Goal: Transaction & Acquisition: Purchase product/service

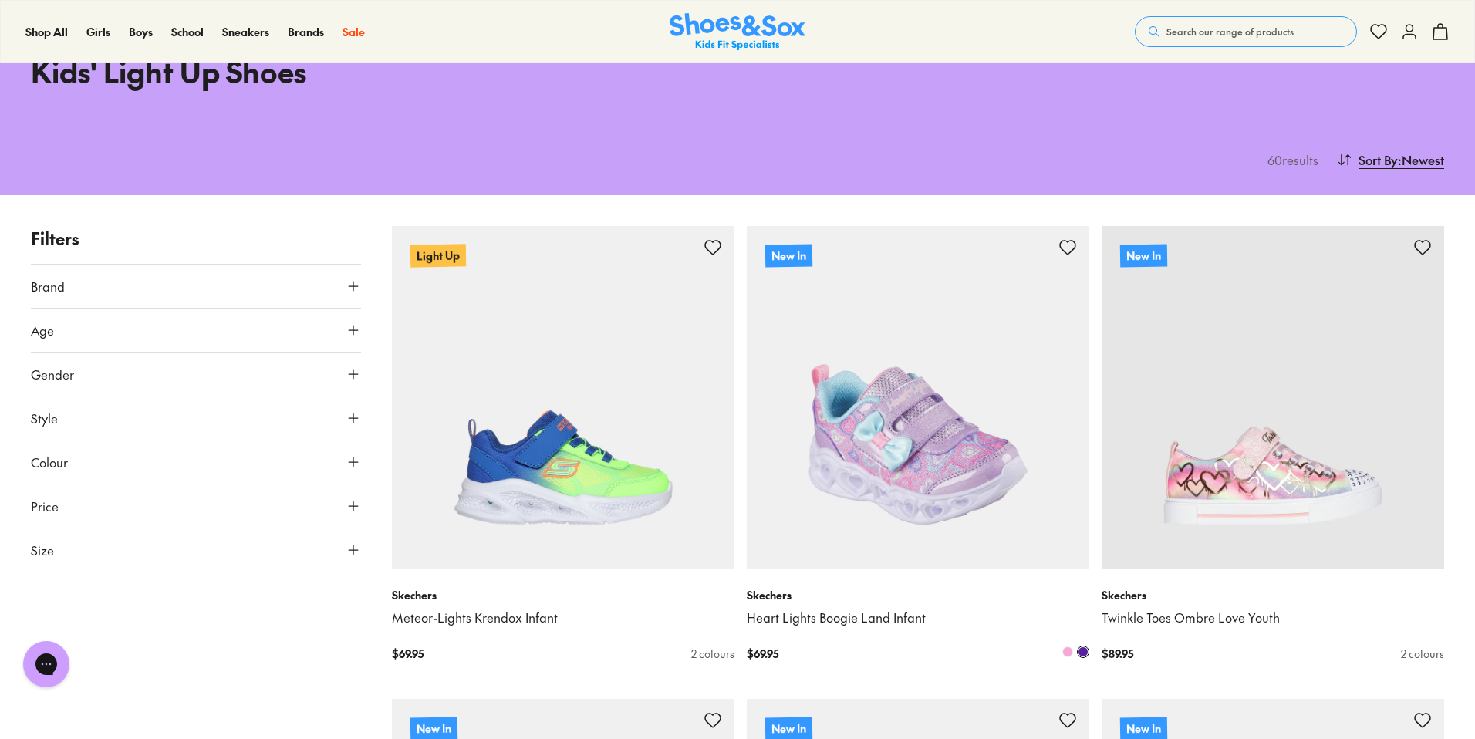
click at [889, 495] on img at bounding box center [918, 397] width 342 height 342
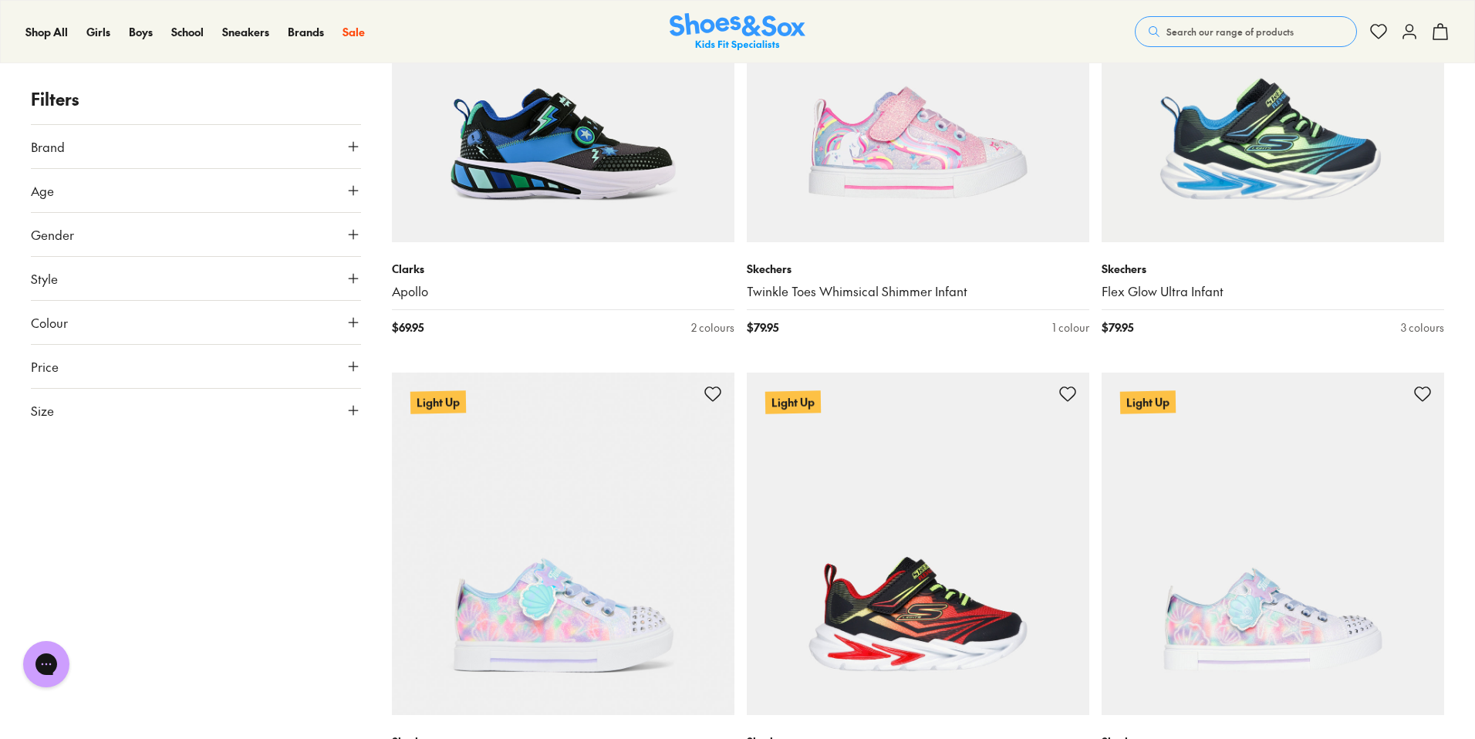
scroll to position [2759, 0]
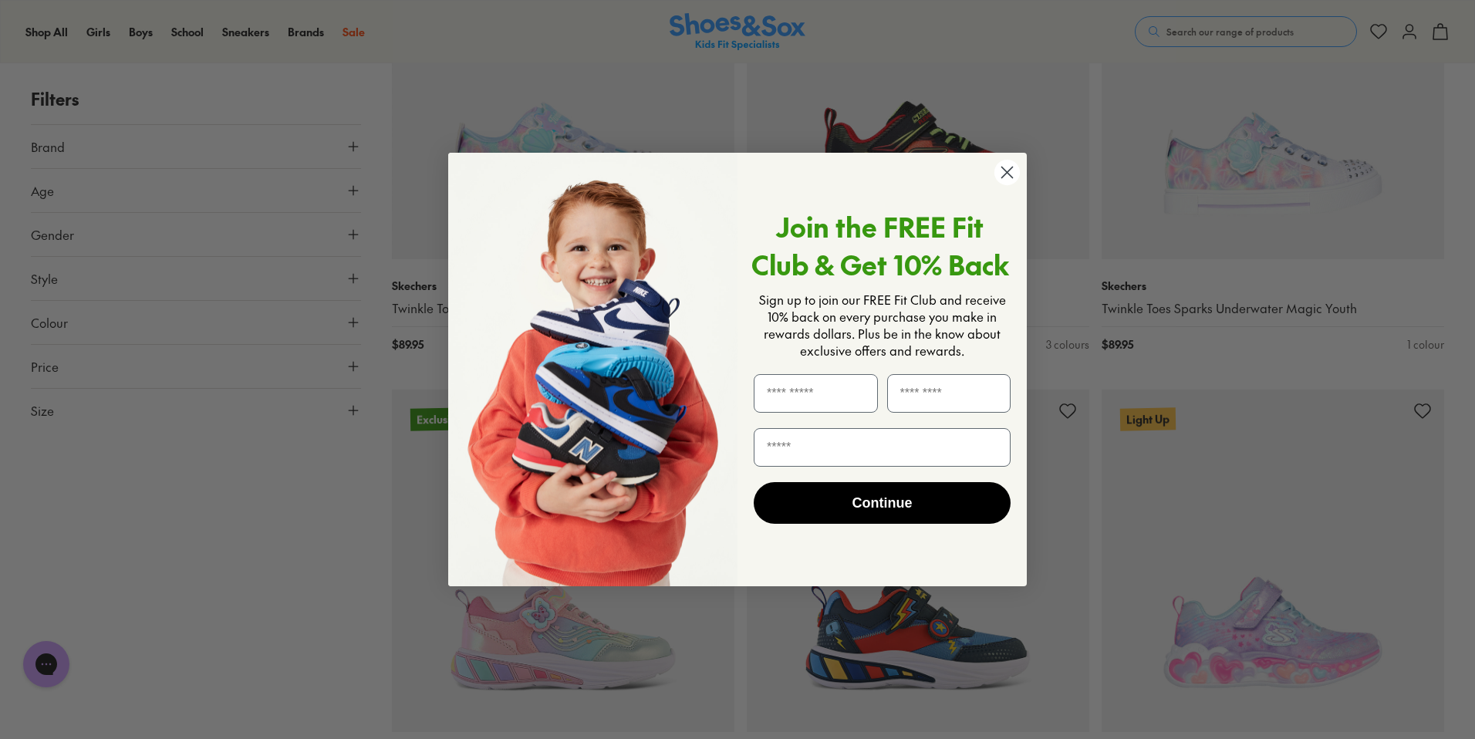
click at [1013, 177] on circle "Close dialog" at bounding box center [1006, 172] width 25 height 25
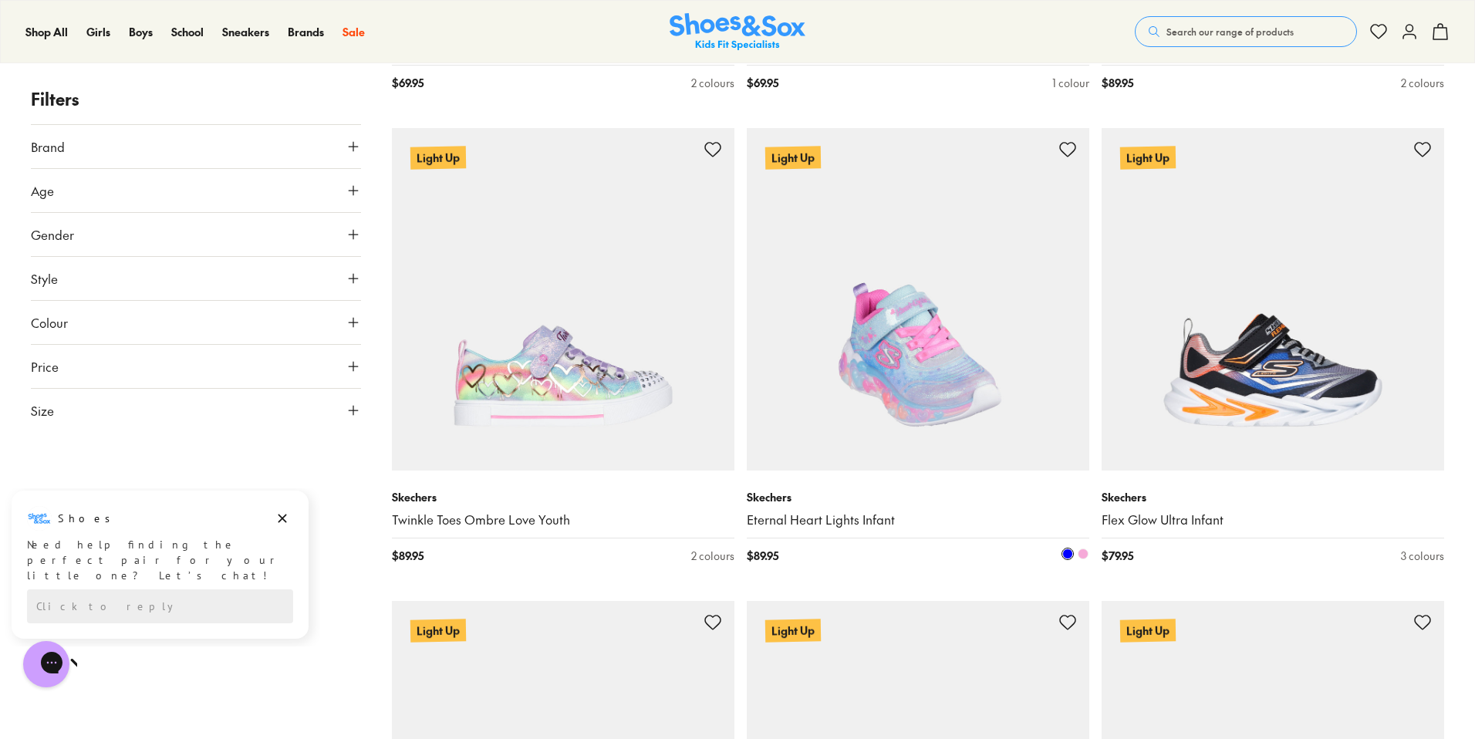
scroll to position [4022, 0]
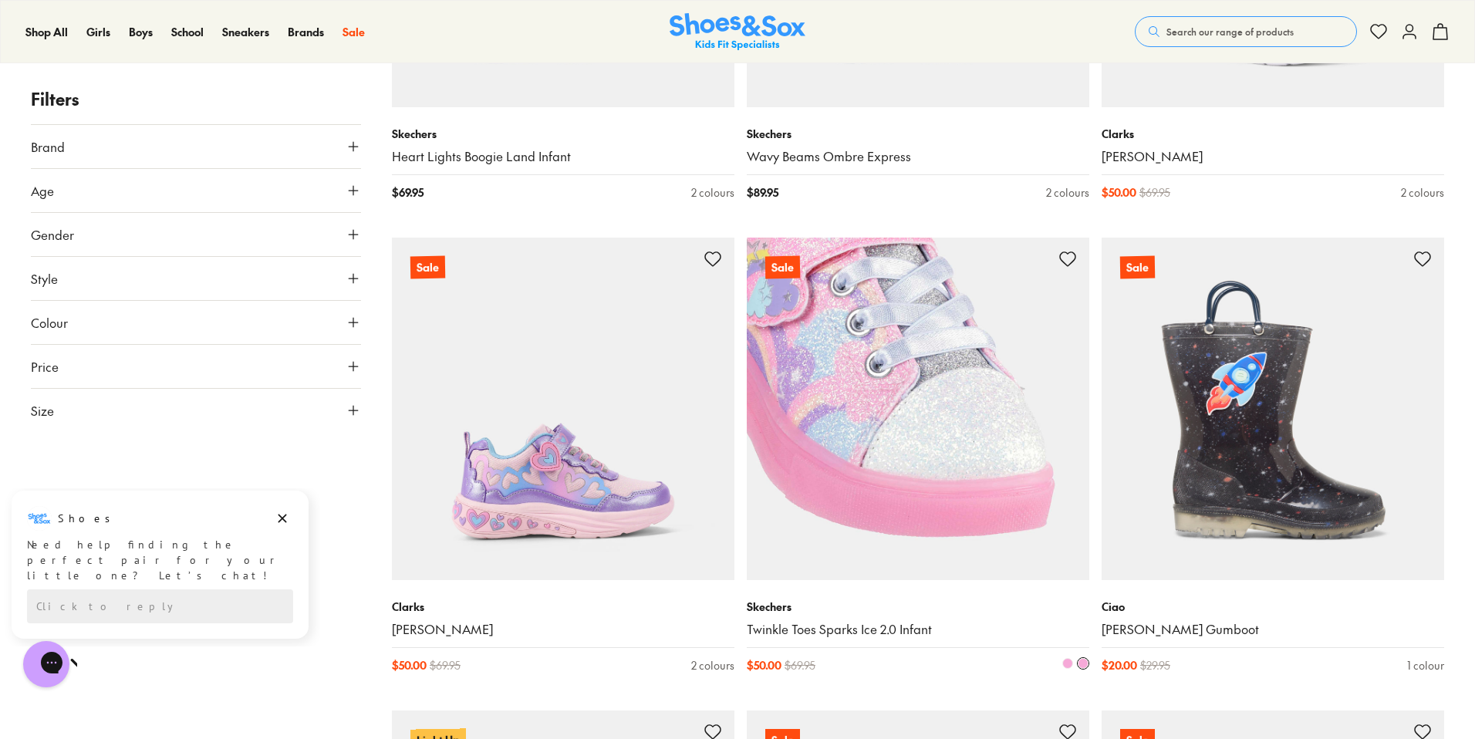
scroll to position [5794, 0]
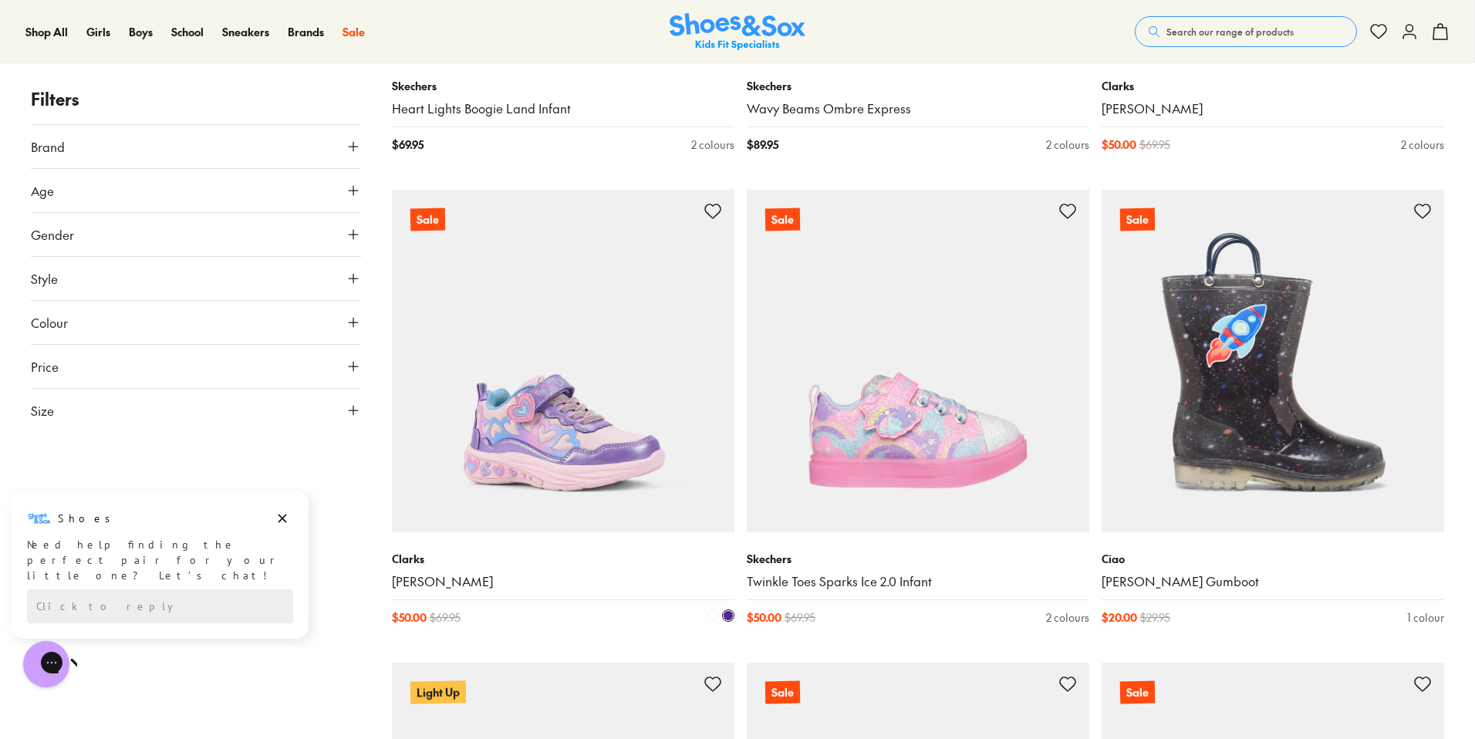
click at [602, 459] on img at bounding box center [563, 361] width 342 height 342
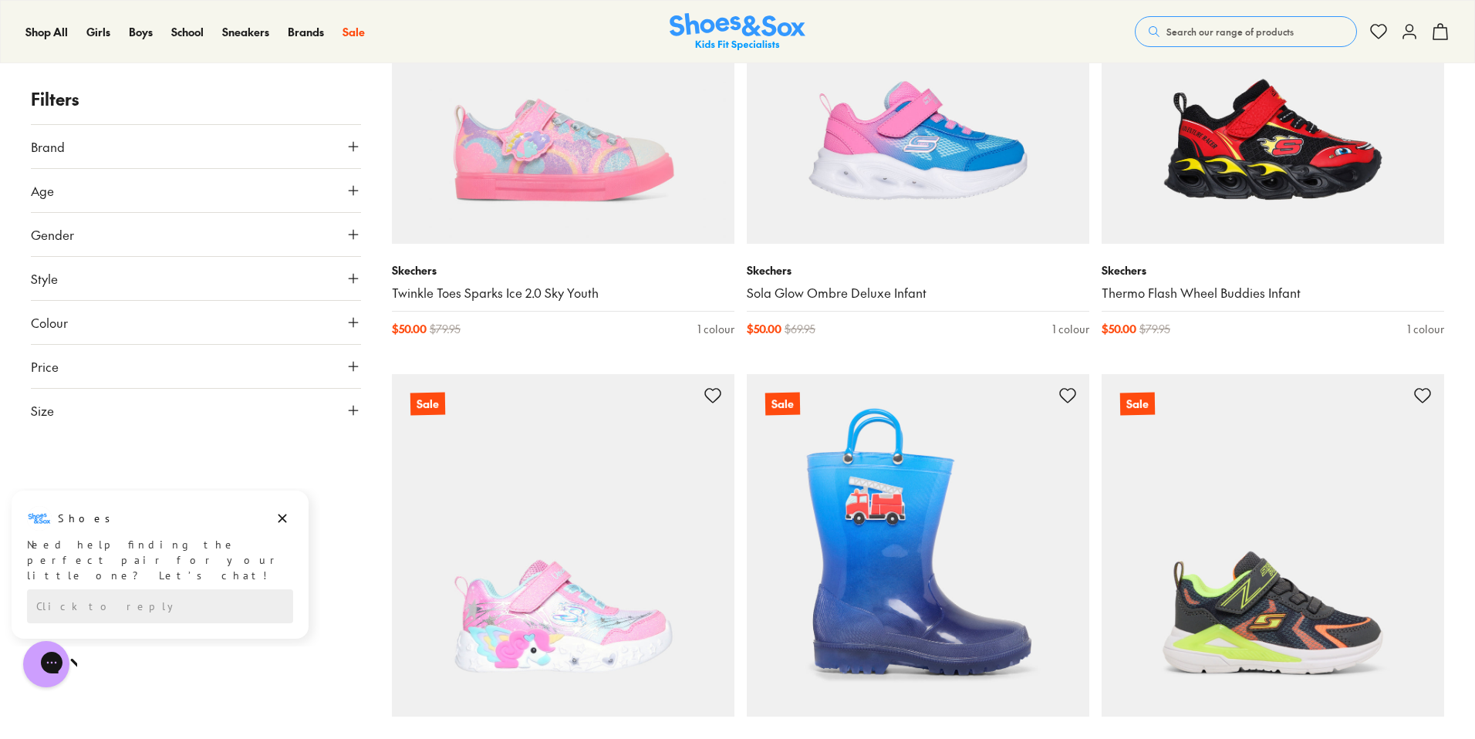
scroll to position [8126, 0]
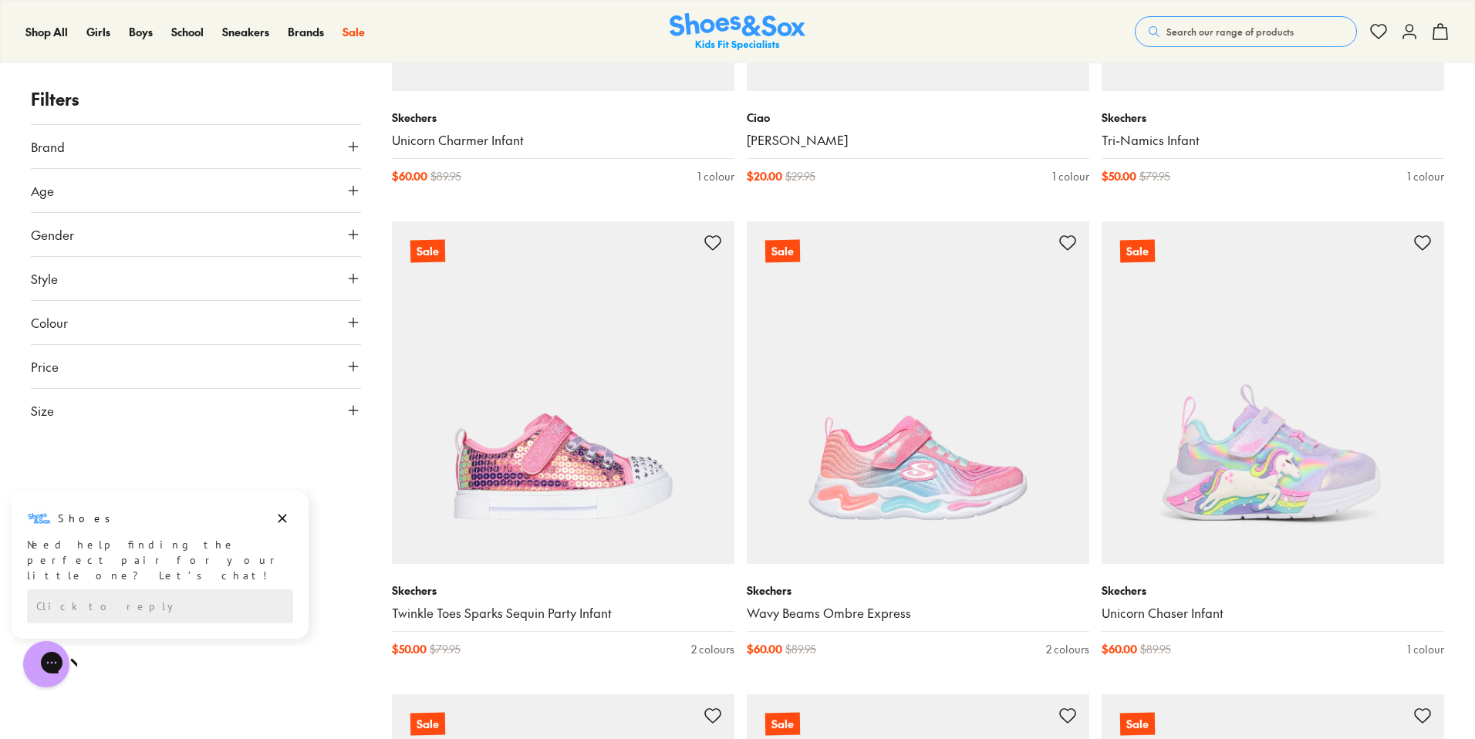
click at [124, 197] on button "Age" at bounding box center [196, 190] width 330 height 43
click at [92, 226] on label "Infant/Toddler" at bounding box center [85, 228] width 72 height 16
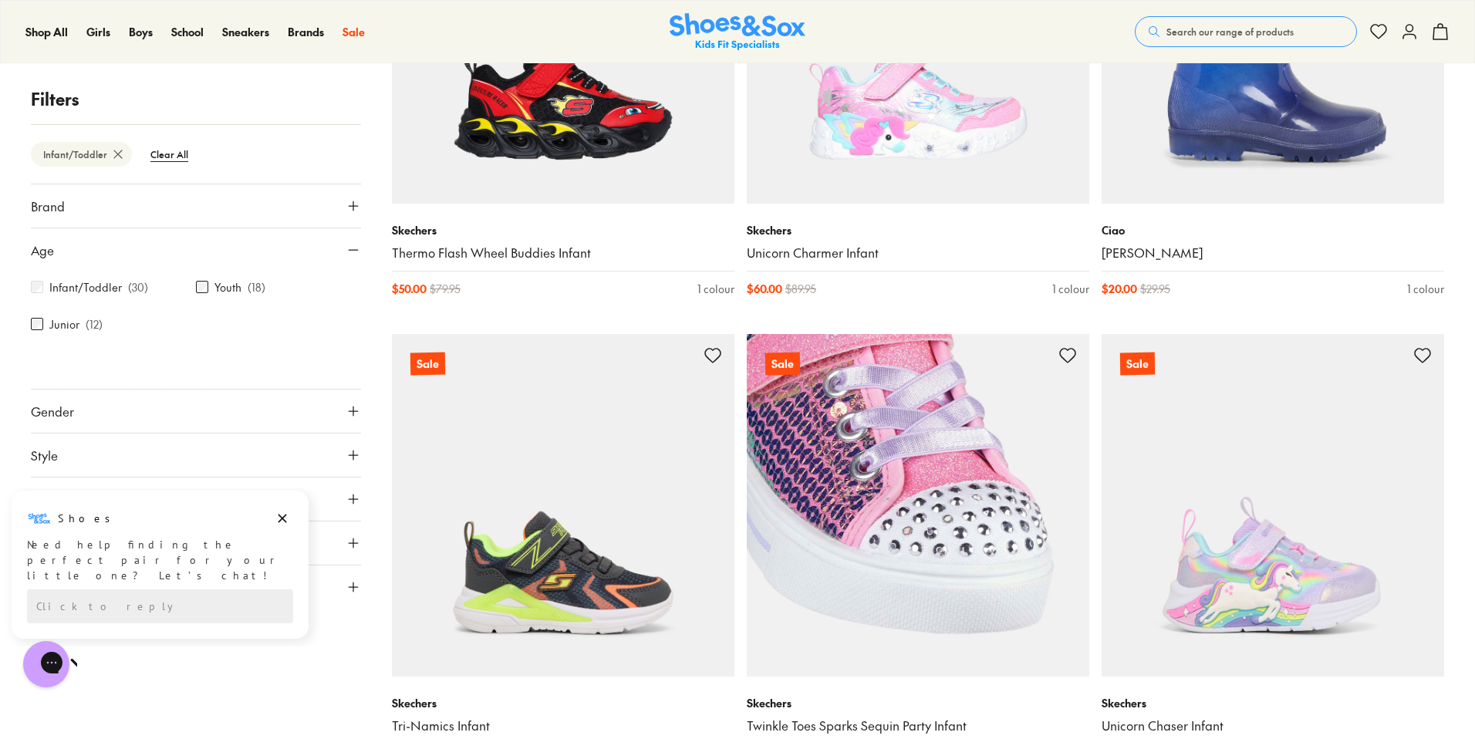
scroll to position [4046, 0]
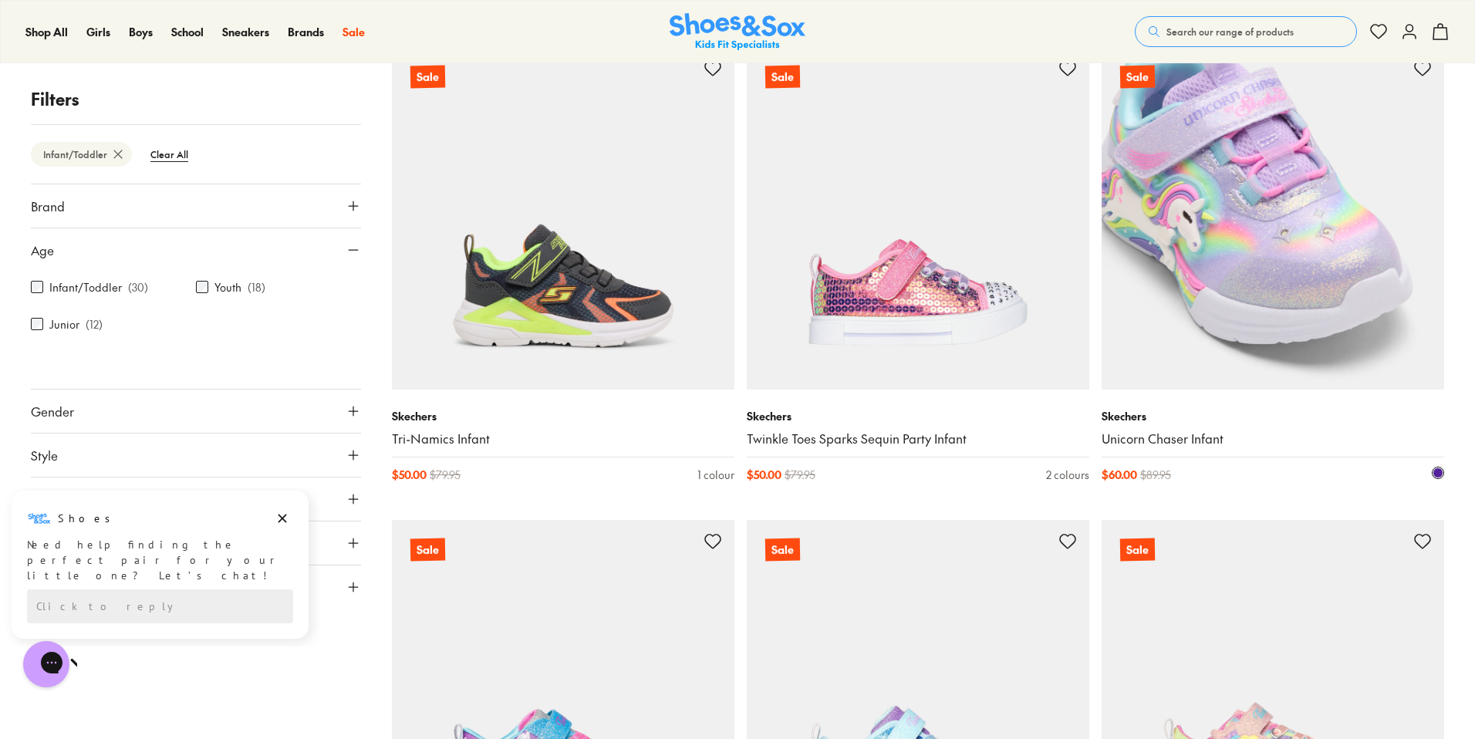
click at [1285, 314] on img at bounding box center [1272, 218] width 342 height 342
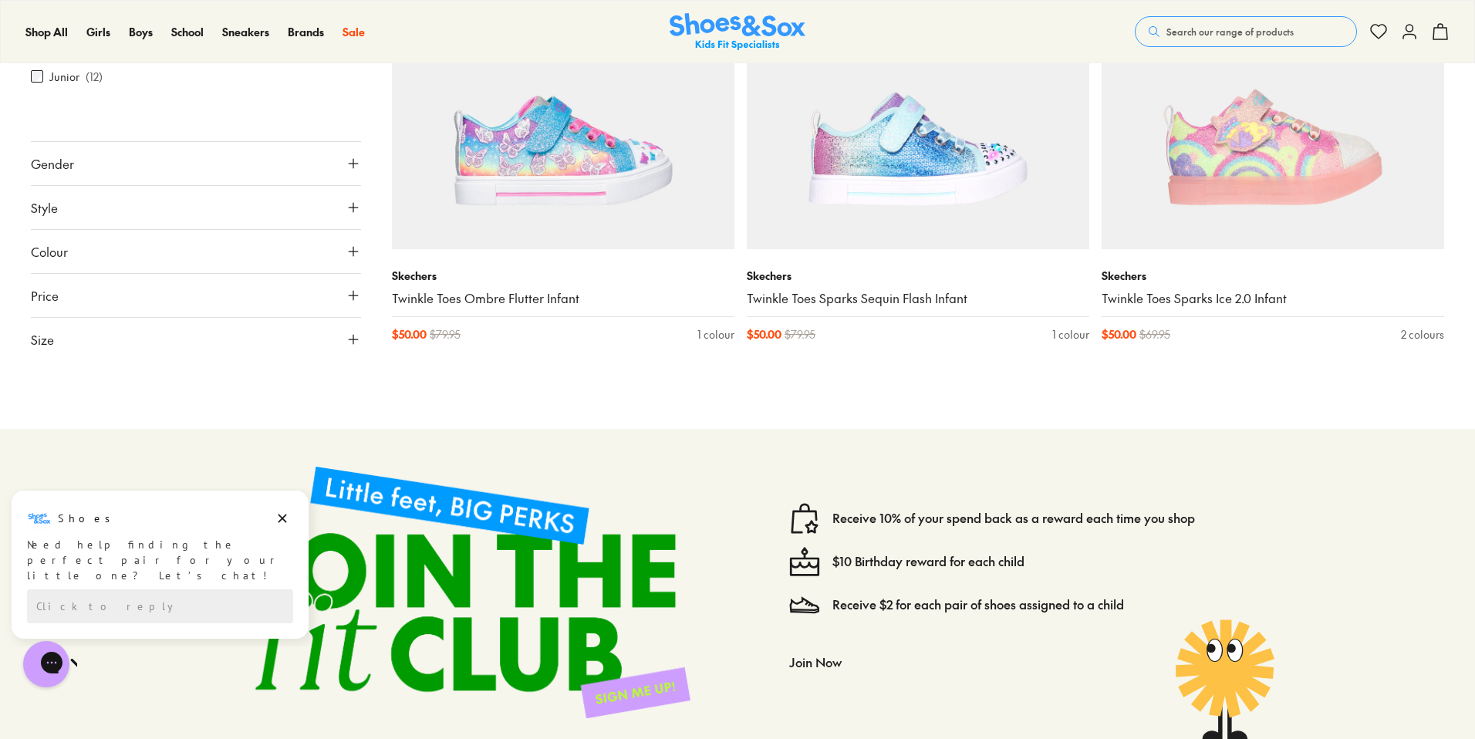
scroll to position [4876, 0]
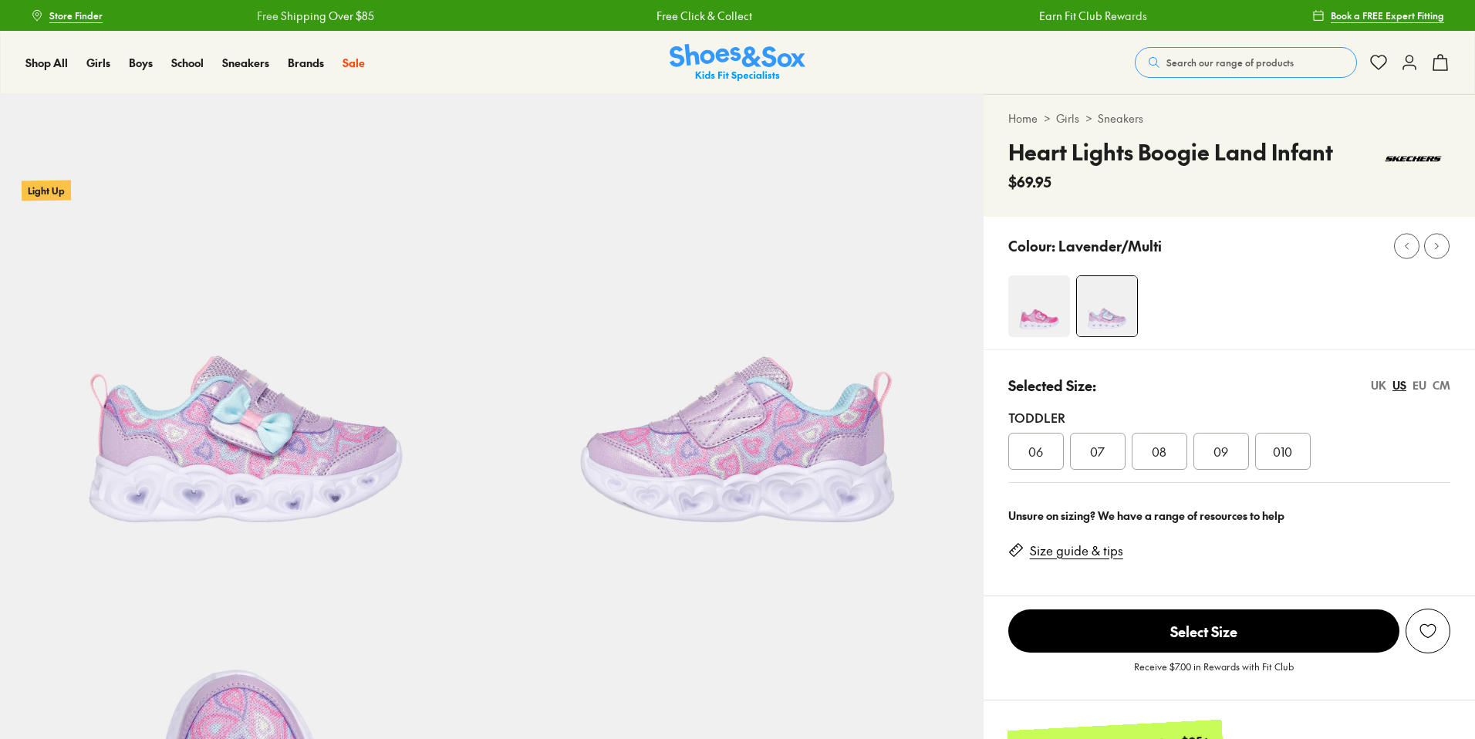
select select "*"
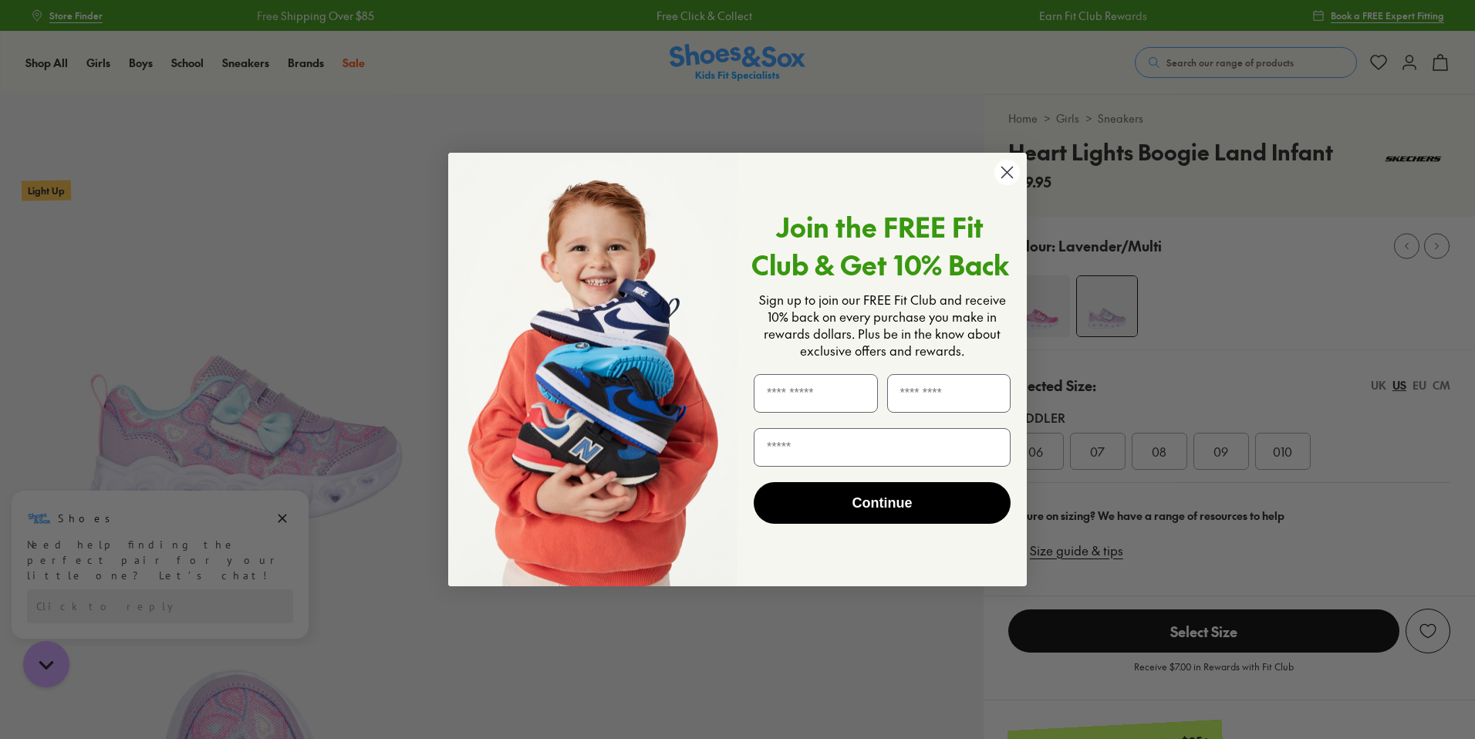
click at [1009, 172] on circle "Close dialog" at bounding box center [1006, 172] width 25 height 25
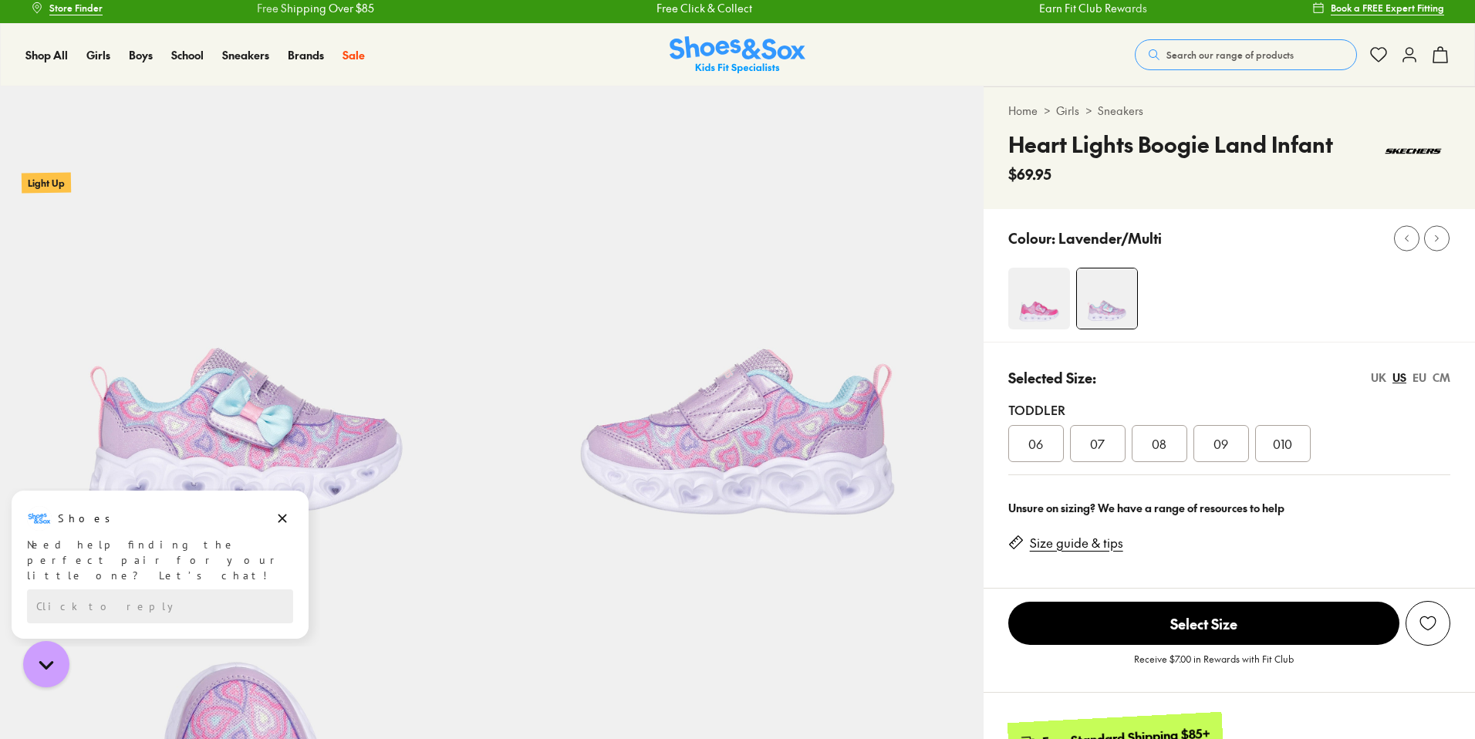
scroll to position [200, 0]
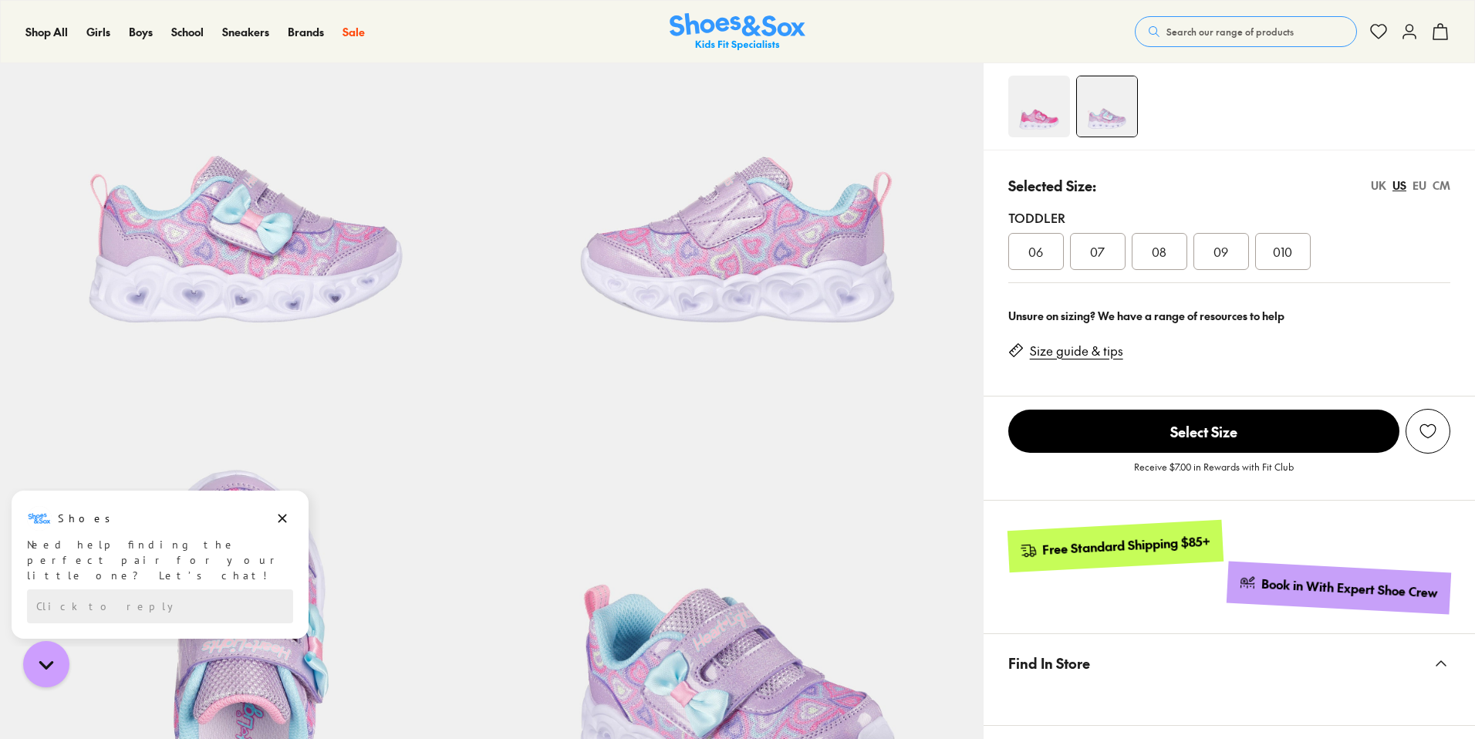
click at [285, 279] on img at bounding box center [245, 139] width 491 height 491
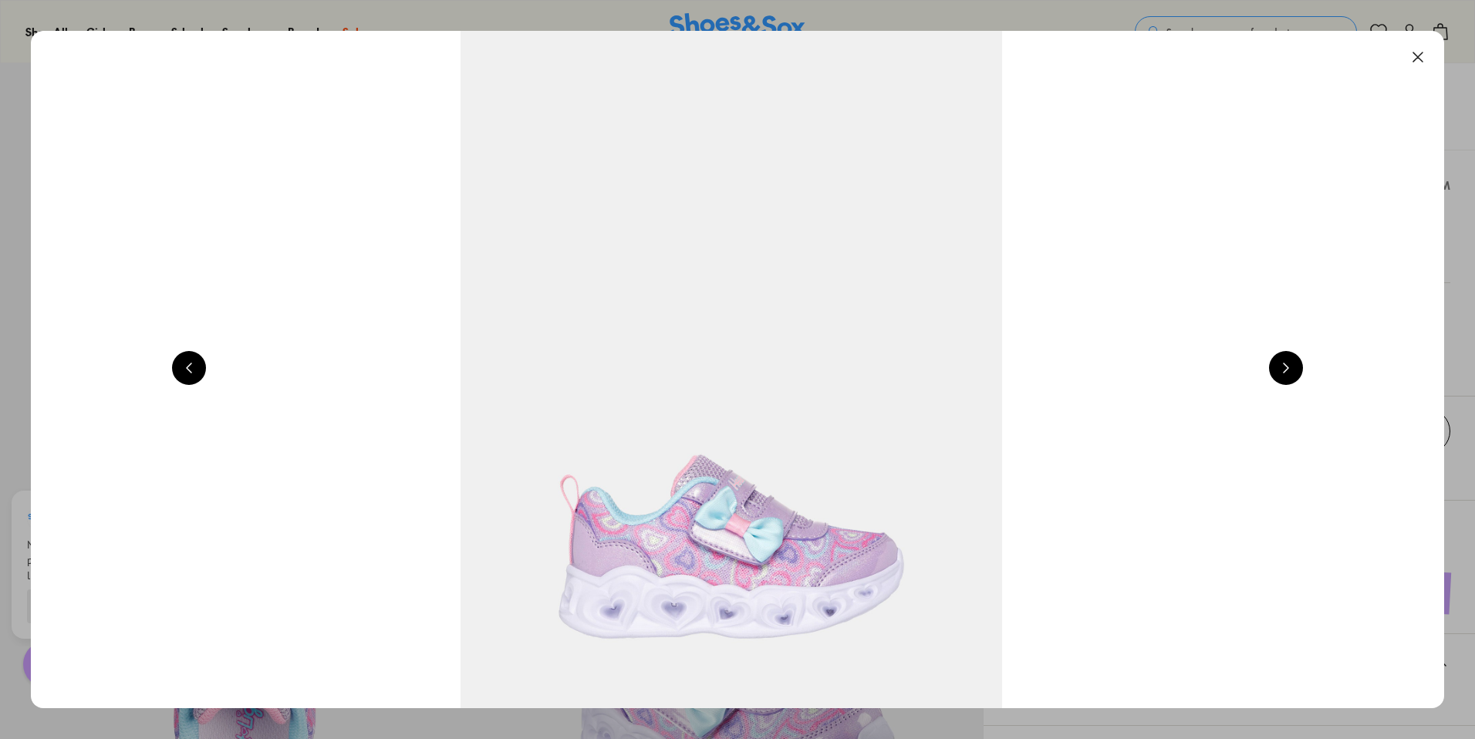
click at [1288, 369] on button at bounding box center [1286, 368] width 34 height 34
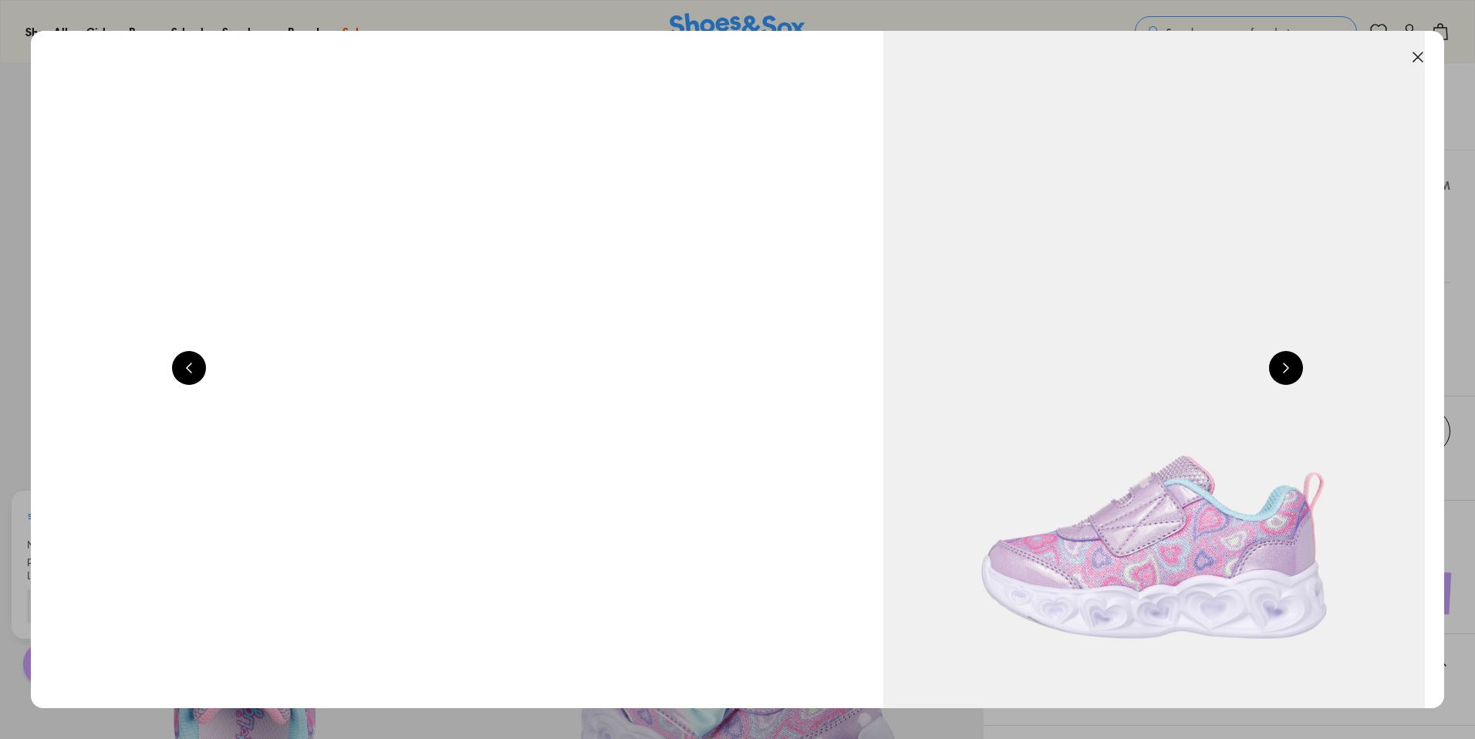
scroll to position [0, 0]
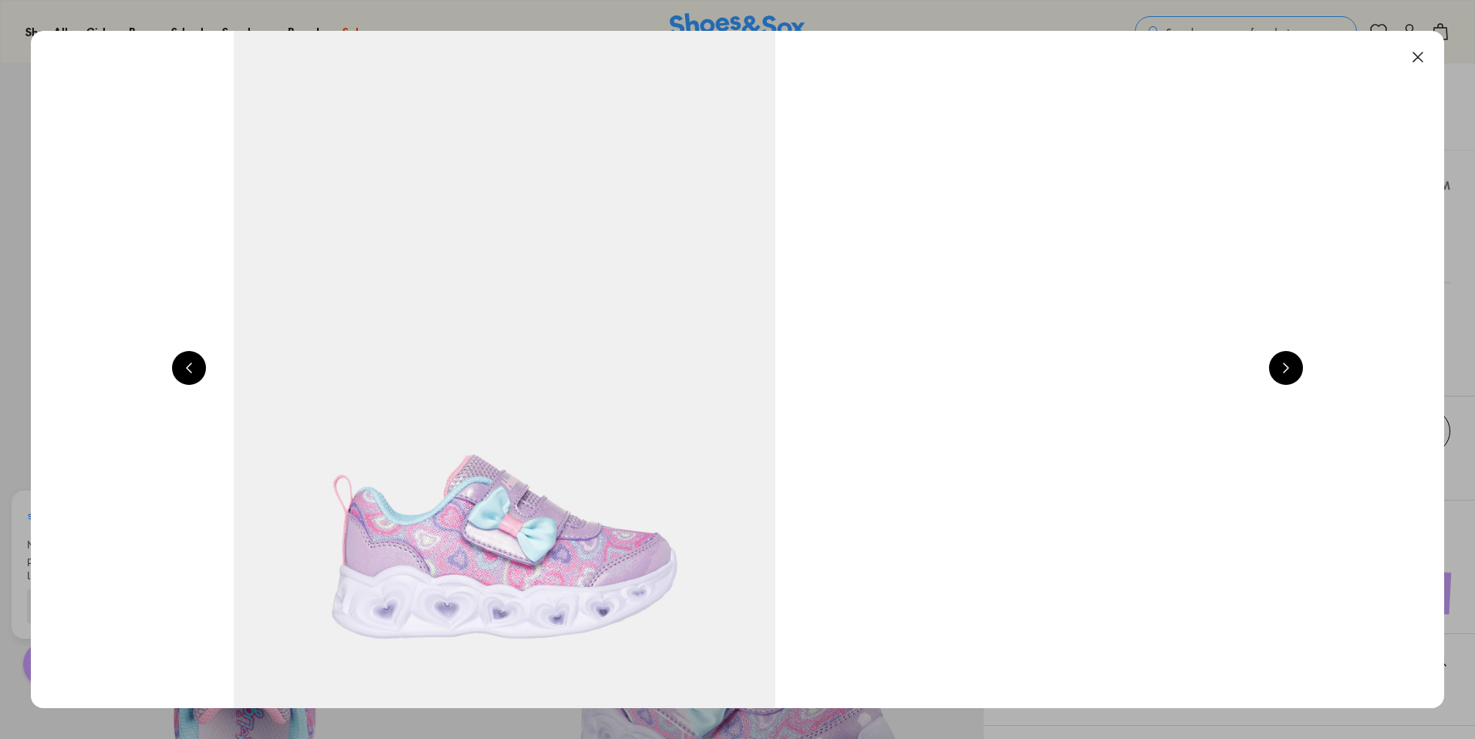
drag, startPoint x: 1421, startPoint y: 55, endPoint x: 1293, endPoint y: 52, distance: 128.8
click at [1421, 55] on button at bounding box center [1418, 57] width 34 height 34
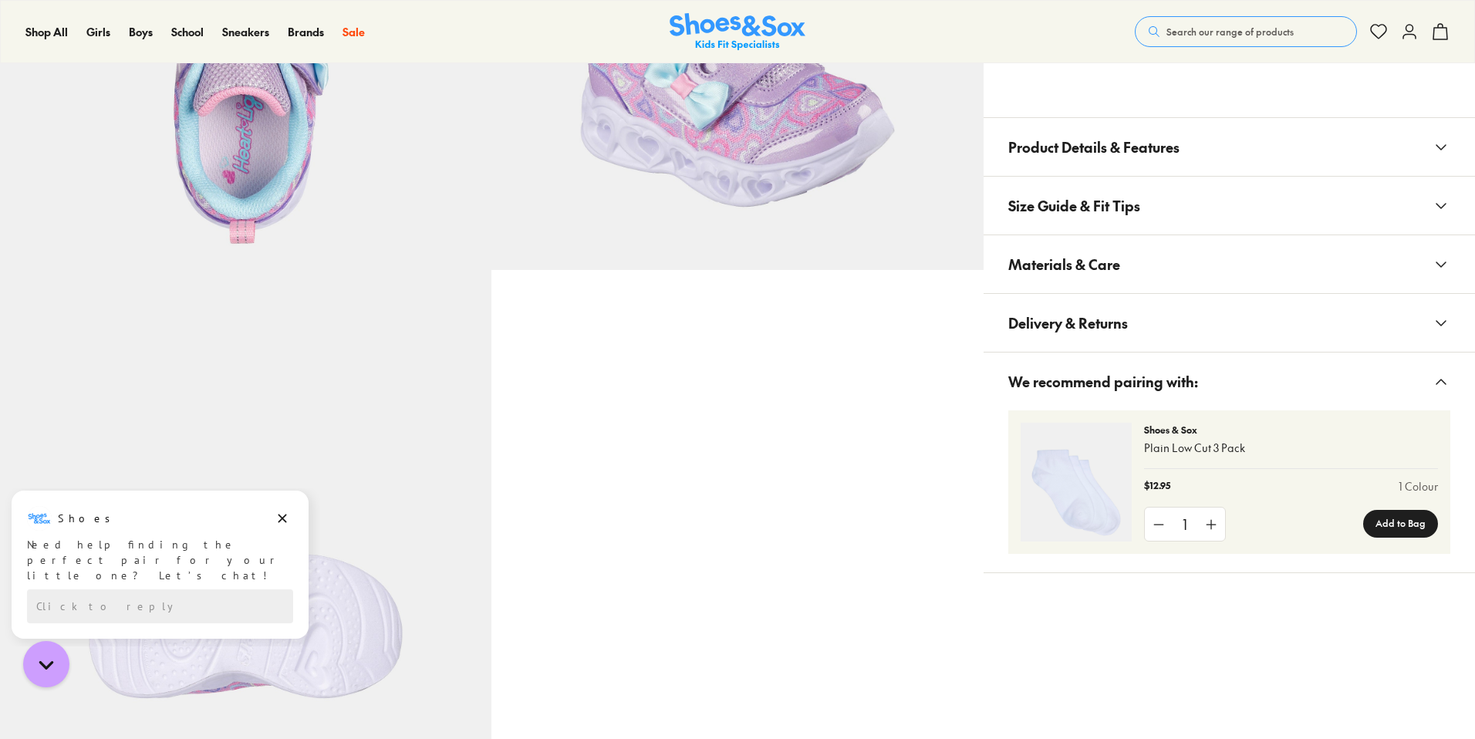
scroll to position [808, 0]
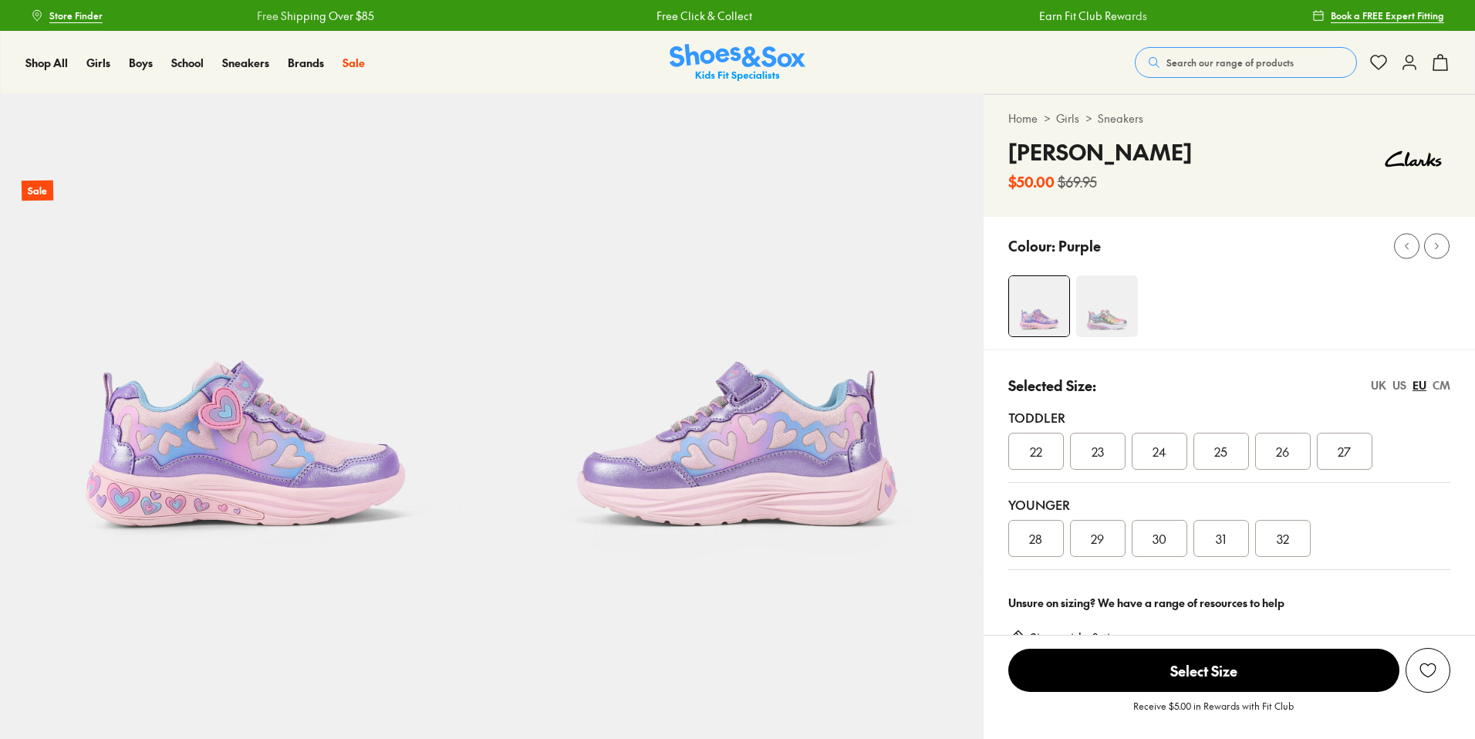
select select "*"
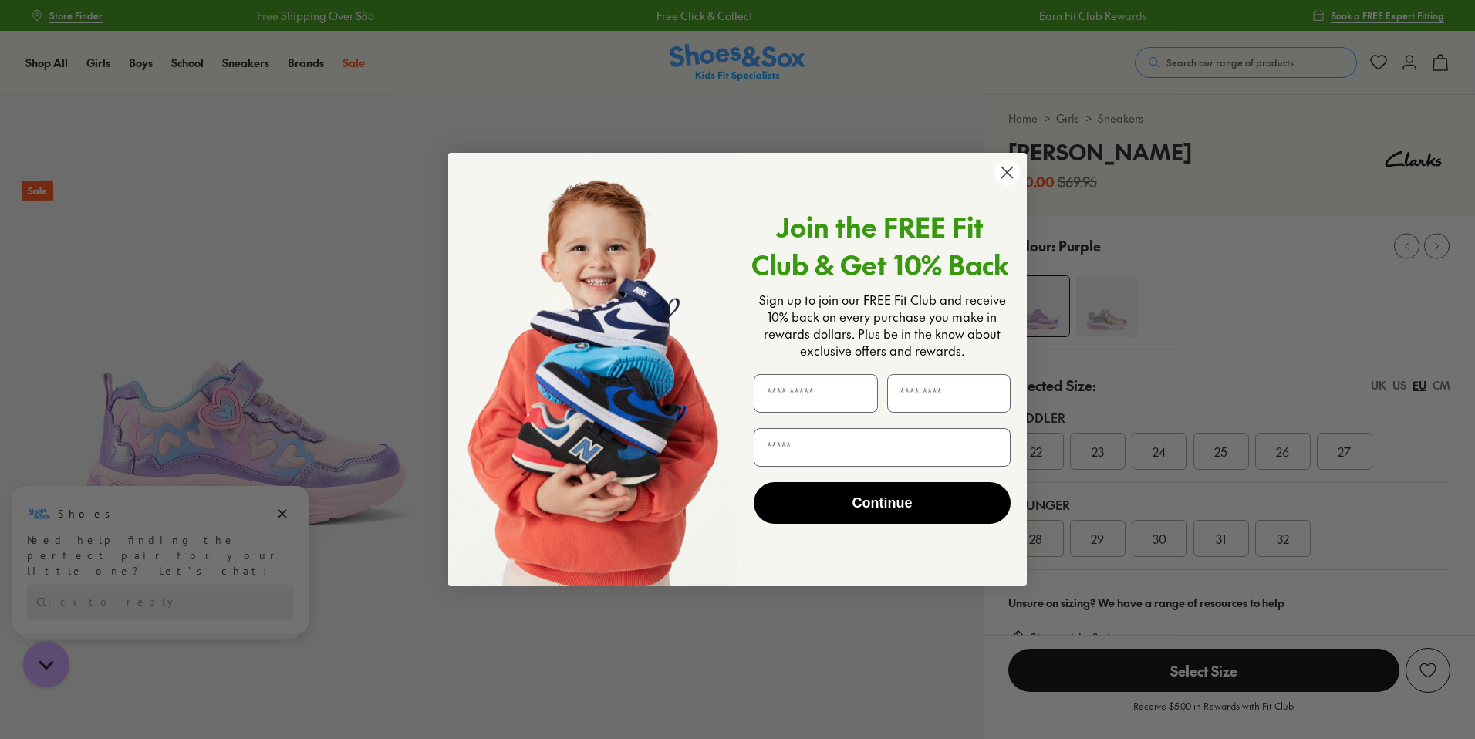
click at [1013, 173] on circle "Close dialog" at bounding box center [1006, 172] width 25 height 25
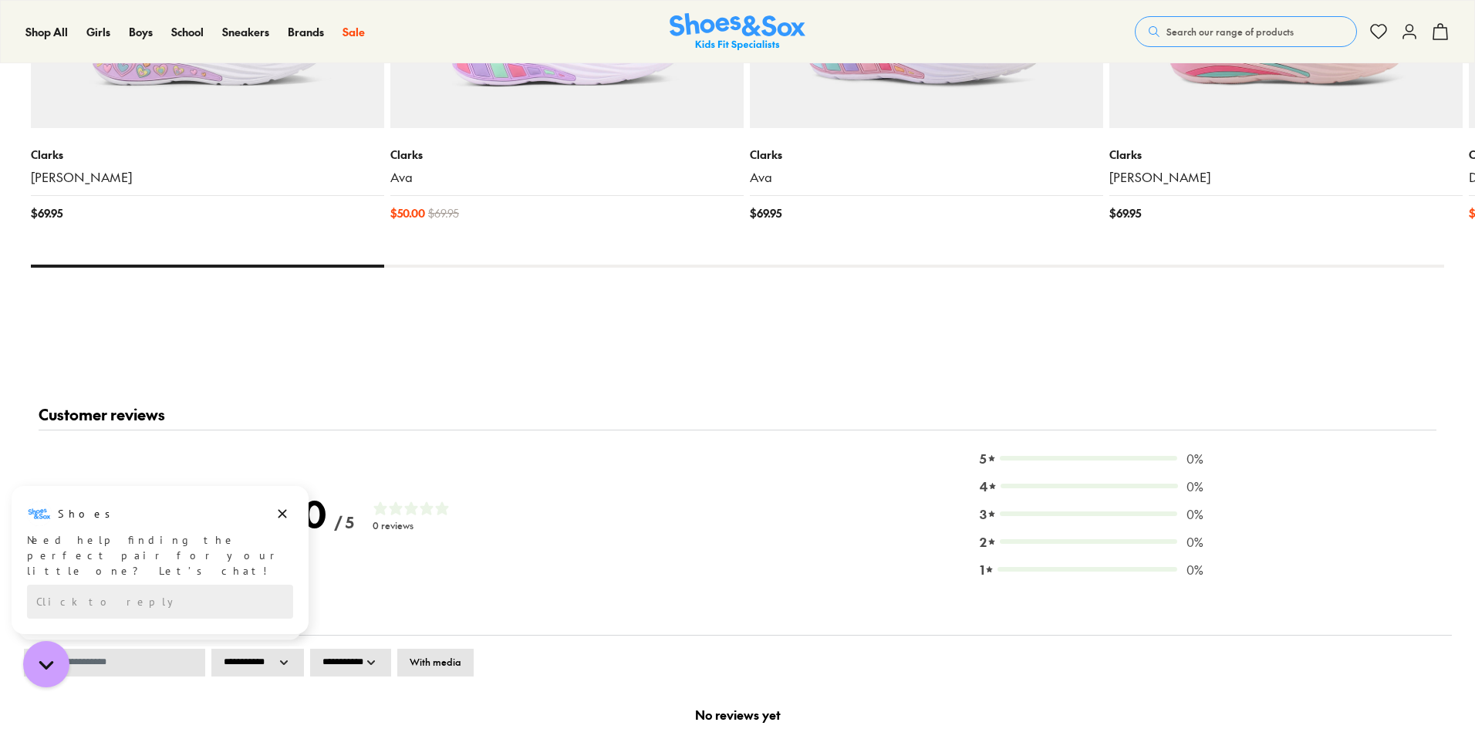
scroll to position [1934, 0]
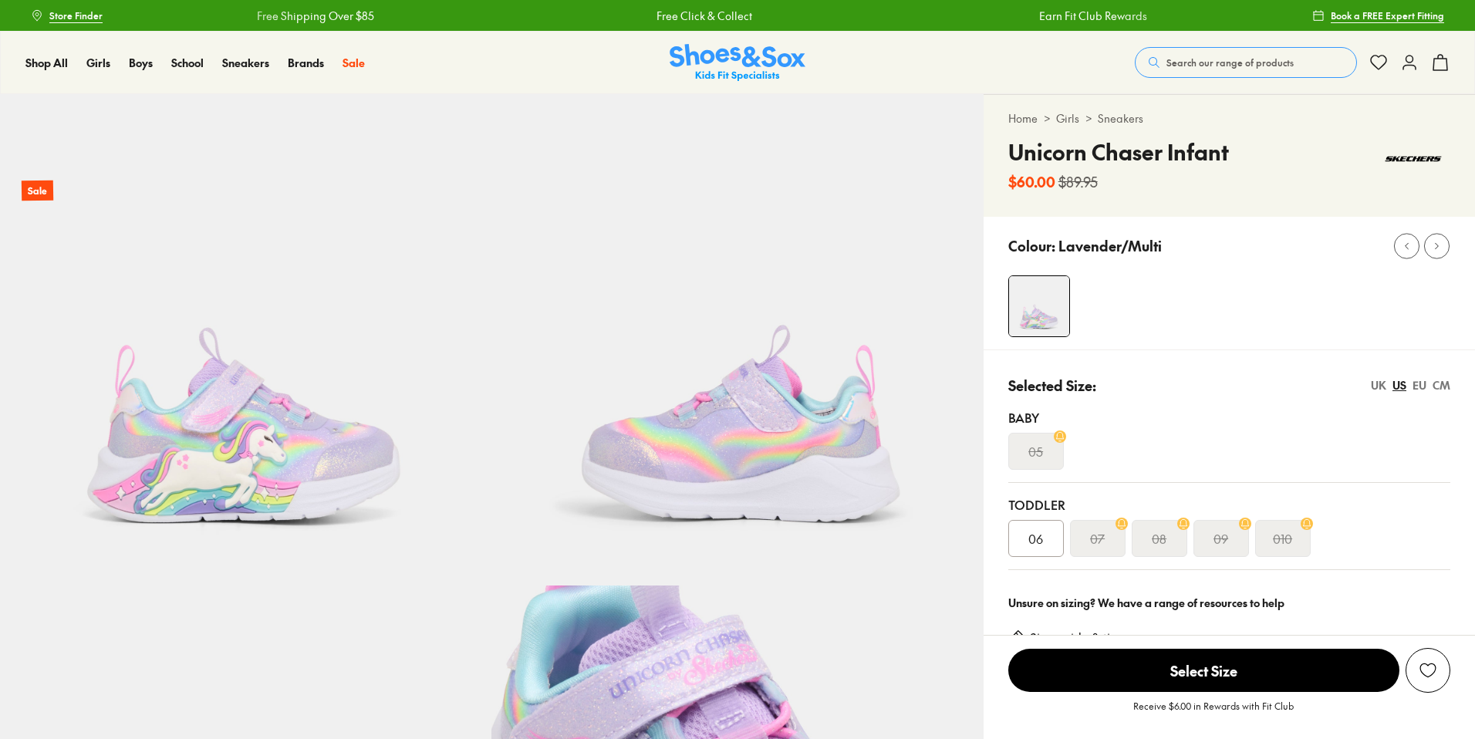
select select "*"
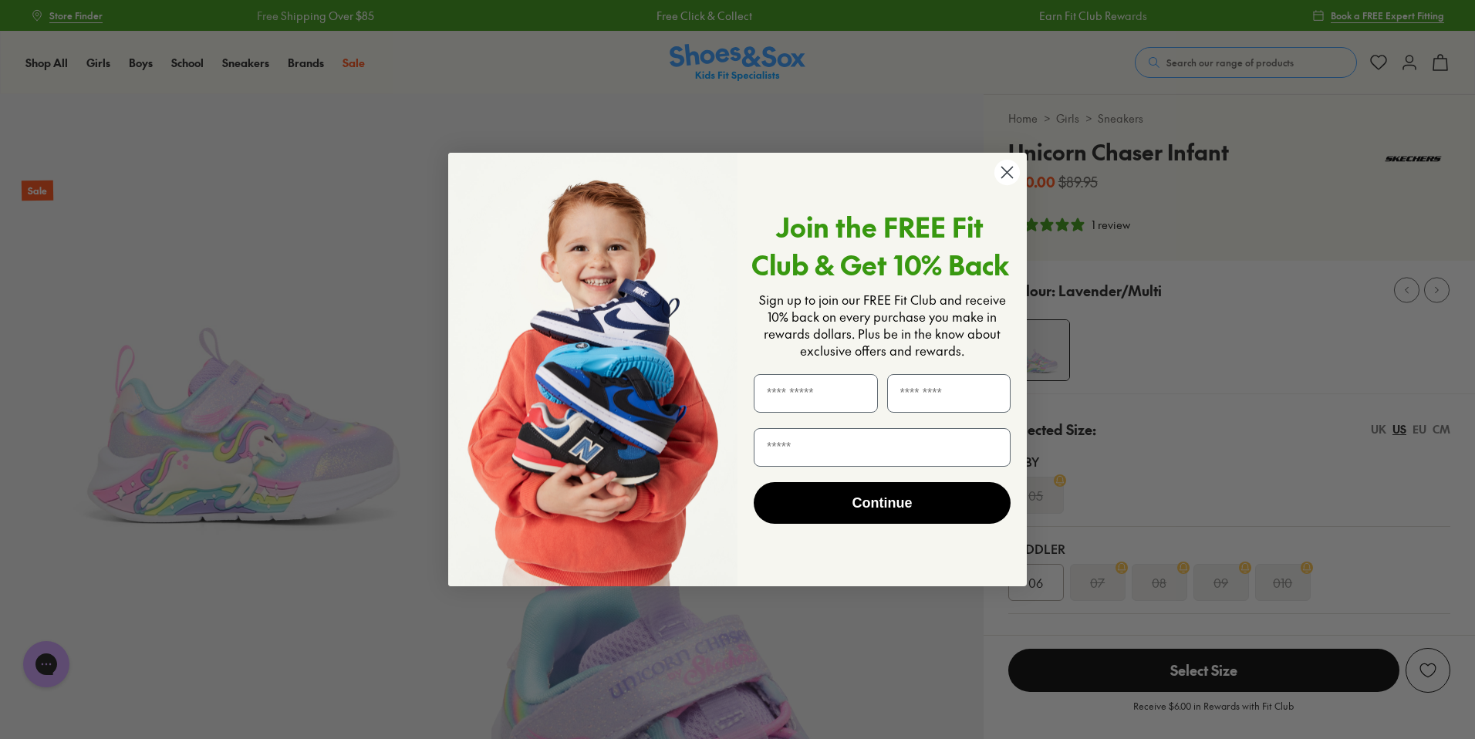
click at [1006, 178] on circle "Close dialog" at bounding box center [1006, 172] width 25 height 25
